Goal: Transaction & Acquisition: Book appointment/travel/reservation

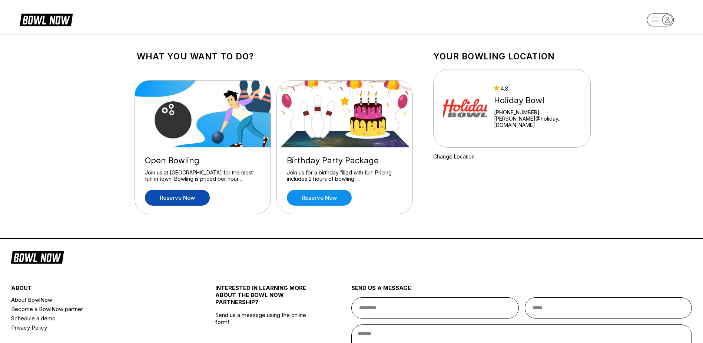
click at [176, 199] on link "Reserve now" at bounding box center [177, 197] width 65 height 16
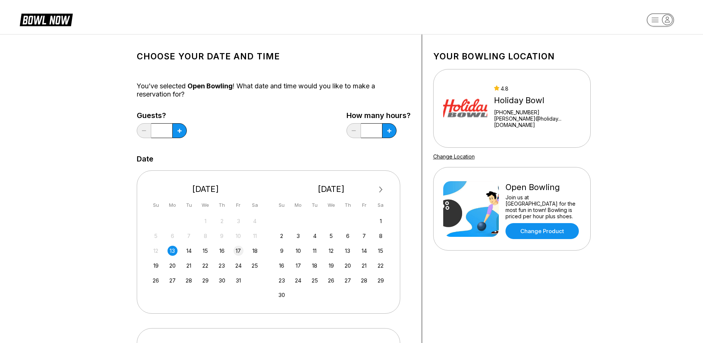
click at [240, 253] on div "17" at bounding box center [239, 250] width 10 height 10
click at [392, 133] on button at bounding box center [389, 130] width 14 height 15
click at [391, 130] on icon at bounding box center [390, 131] width 4 height 4
type input "*"
click at [182, 127] on button at bounding box center [179, 130] width 14 height 15
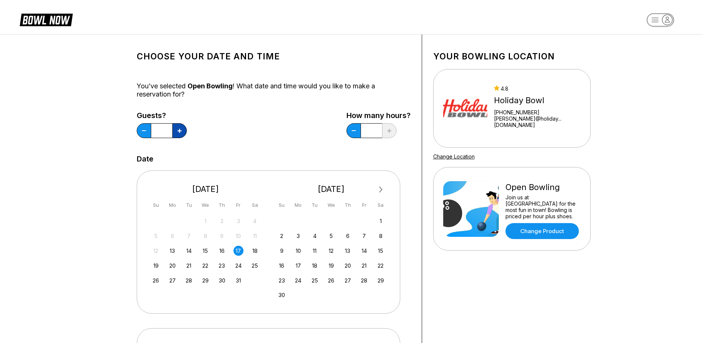
click at [182, 127] on button at bounding box center [179, 130] width 14 height 15
type input "*"
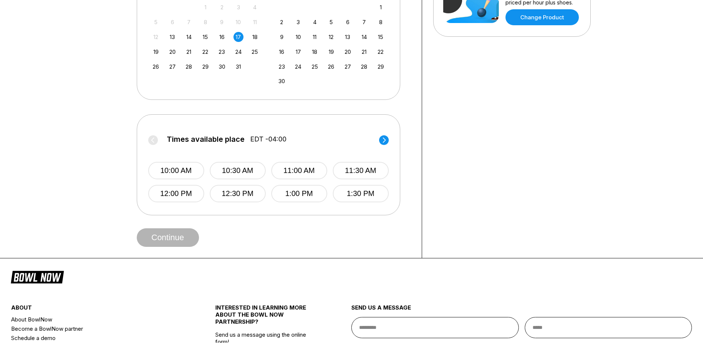
scroll to position [222, 0]
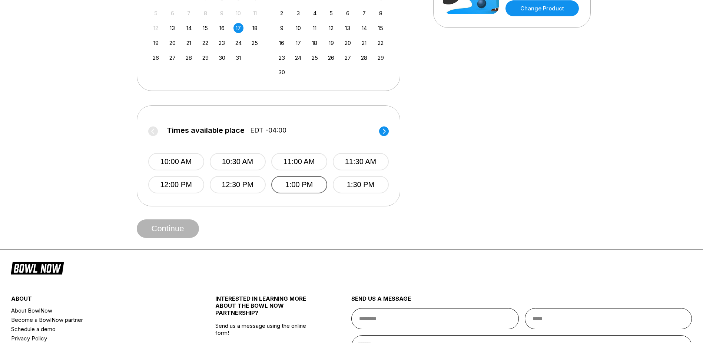
click at [291, 184] on button "1:00 PM" at bounding box center [299, 184] width 56 height 17
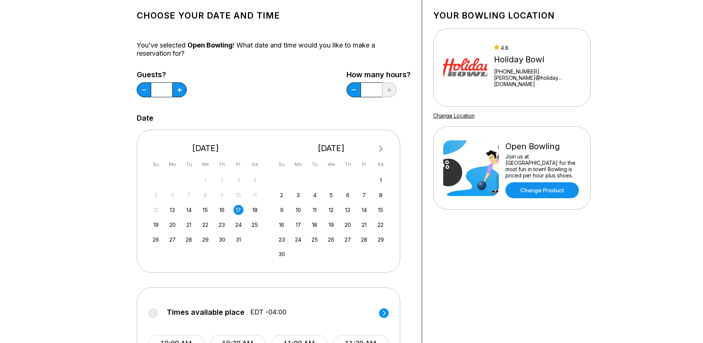
scroll to position [37, 0]
